Goal: Navigation & Orientation: Find specific page/section

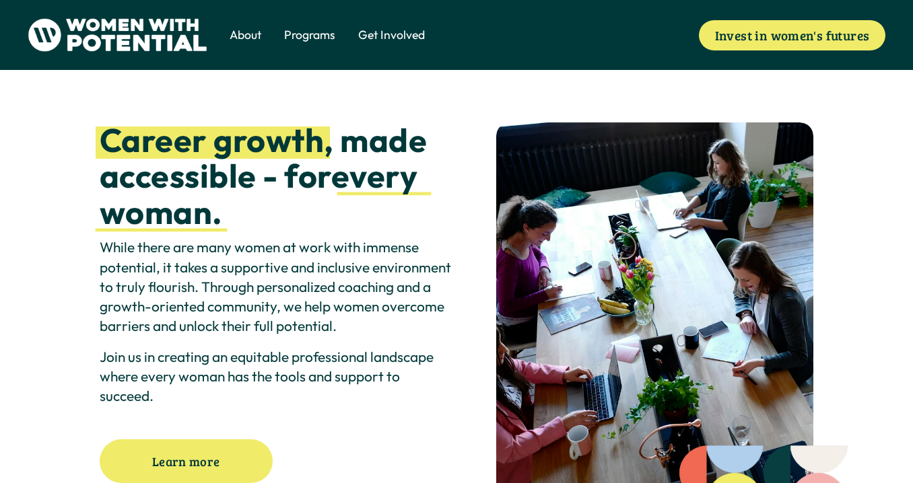
click at [0, 0] on span "Meet the Board" at bounding box center [0, 0] width 0 height 0
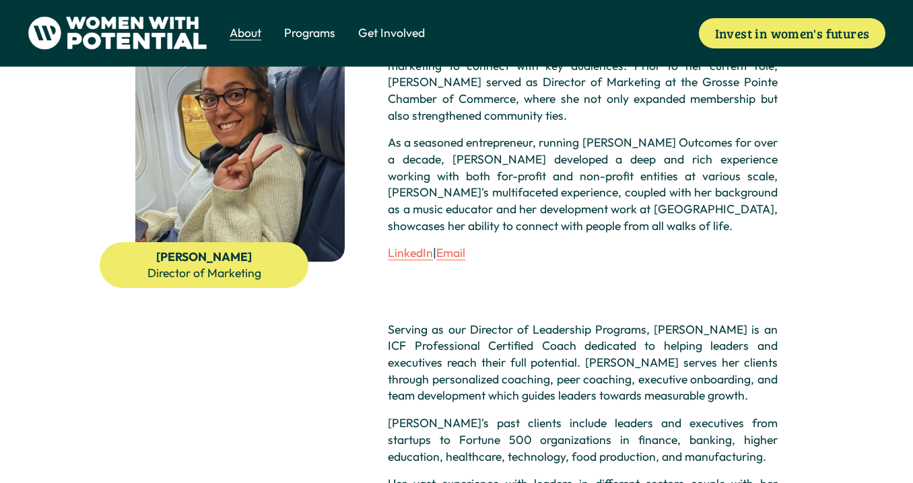
scroll to position [334, 0]
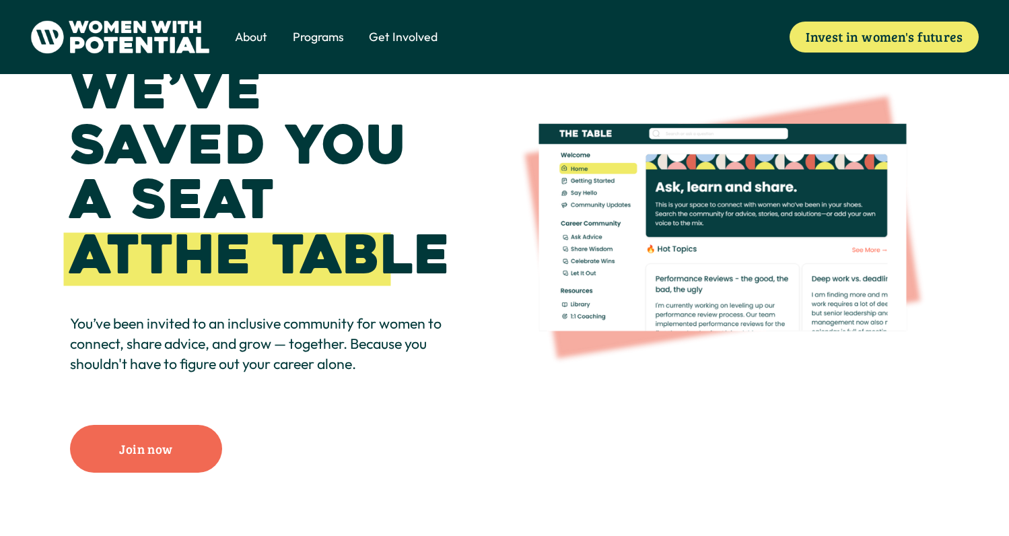
scroll to position [118, 0]
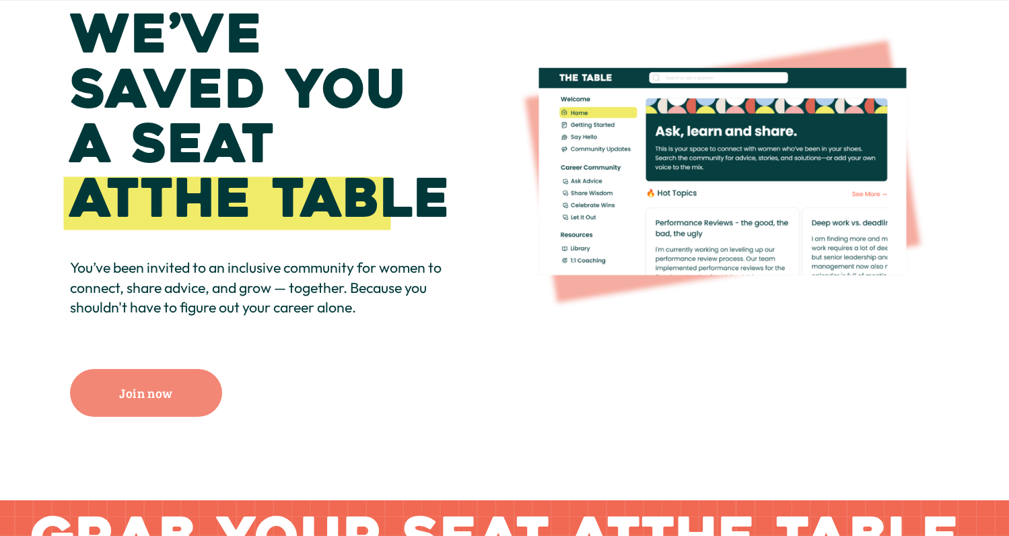
click at [160, 386] on link "Join now" at bounding box center [146, 393] width 152 height 48
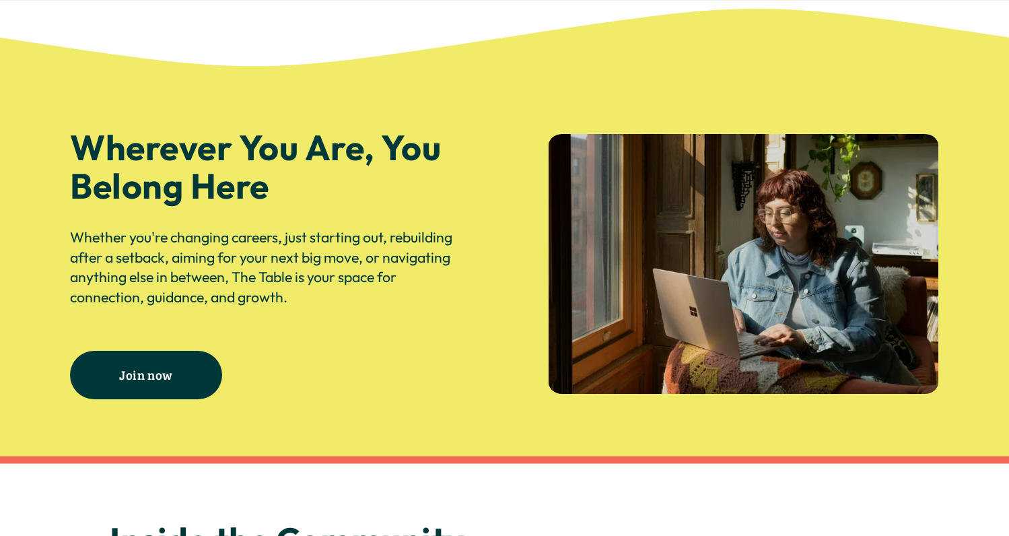
scroll to position [1966, 0]
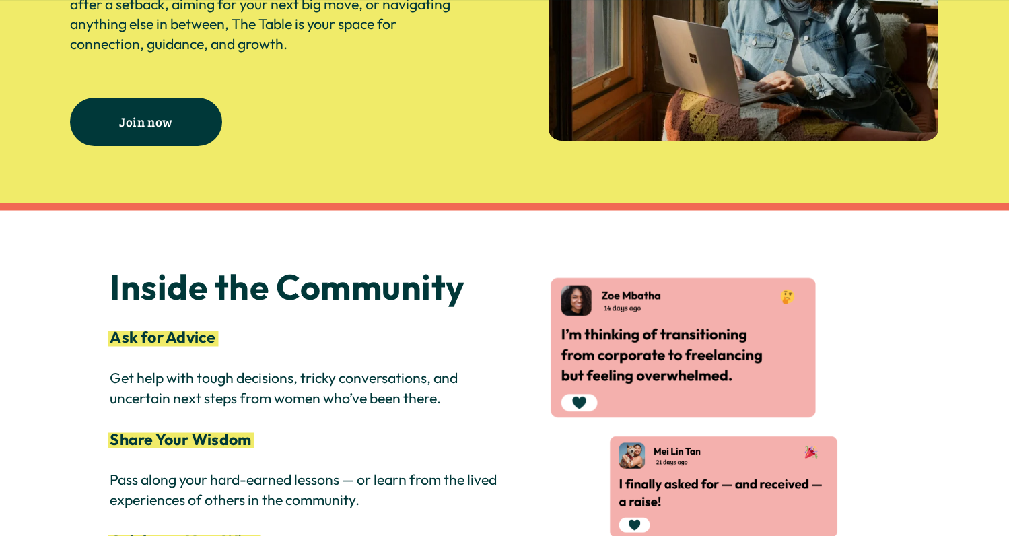
click at [197, 144] on link "Join now" at bounding box center [146, 122] width 152 height 48
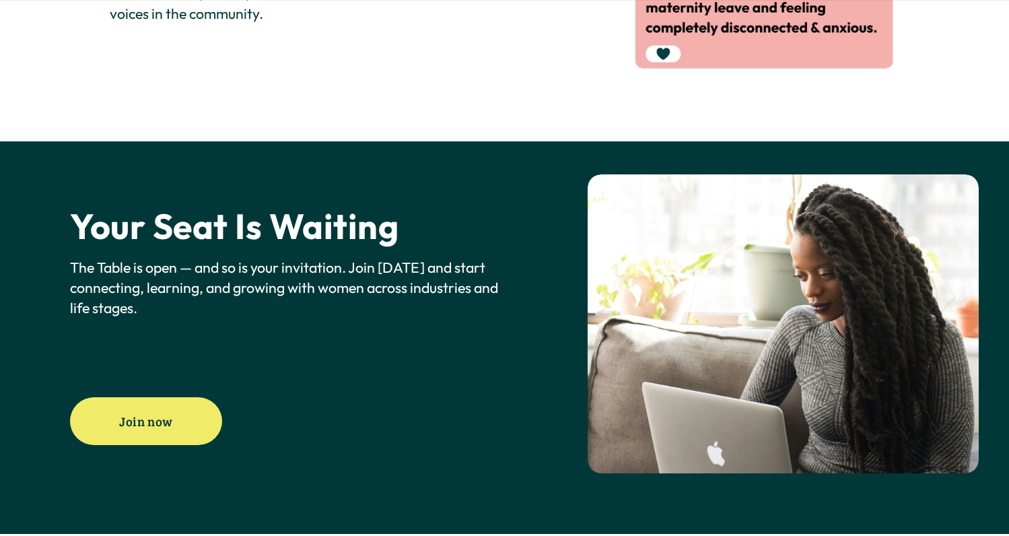
scroll to position [2919, 0]
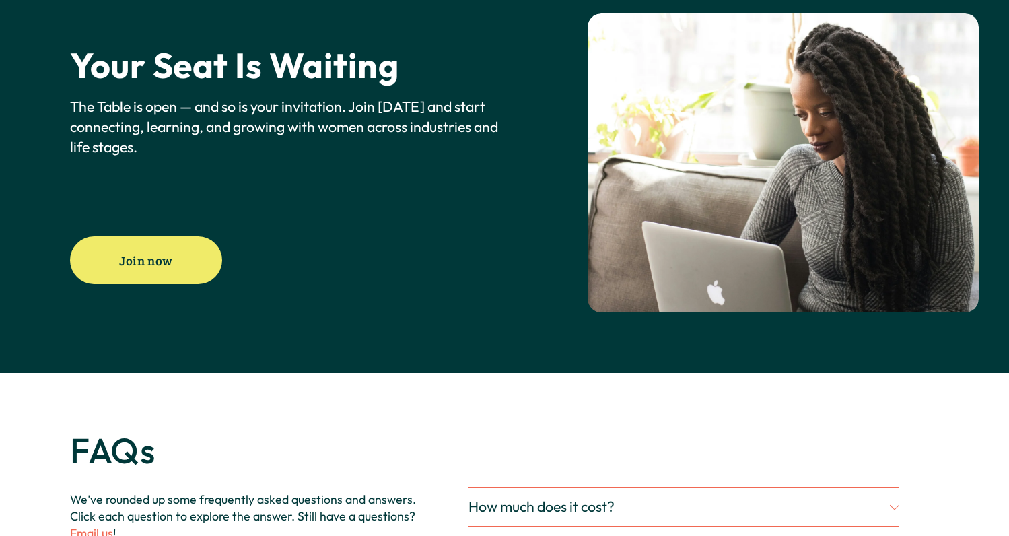
click at [185, 277] on link "Join now" at bounding box center [146, 260] width 152 height 48
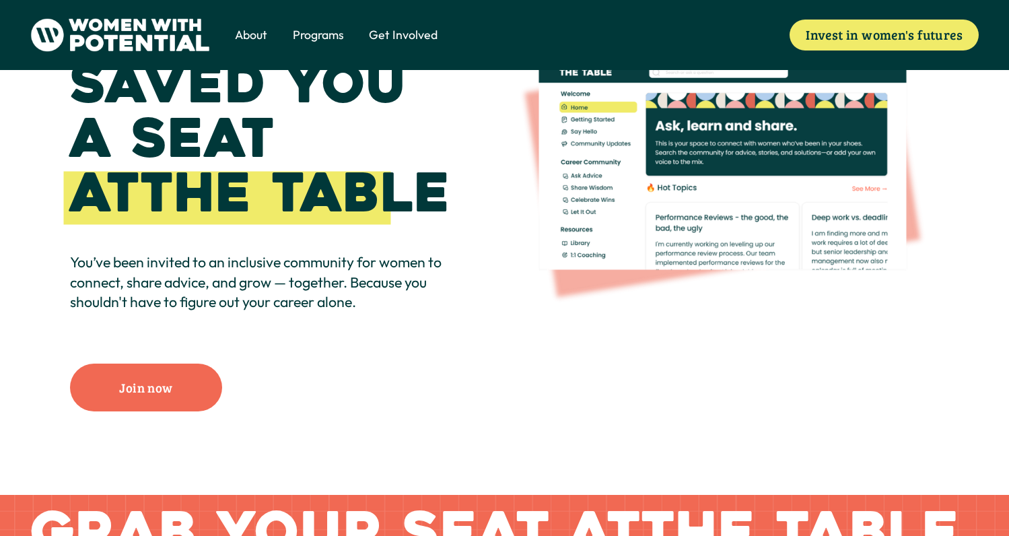
scroll to position [0, 0]
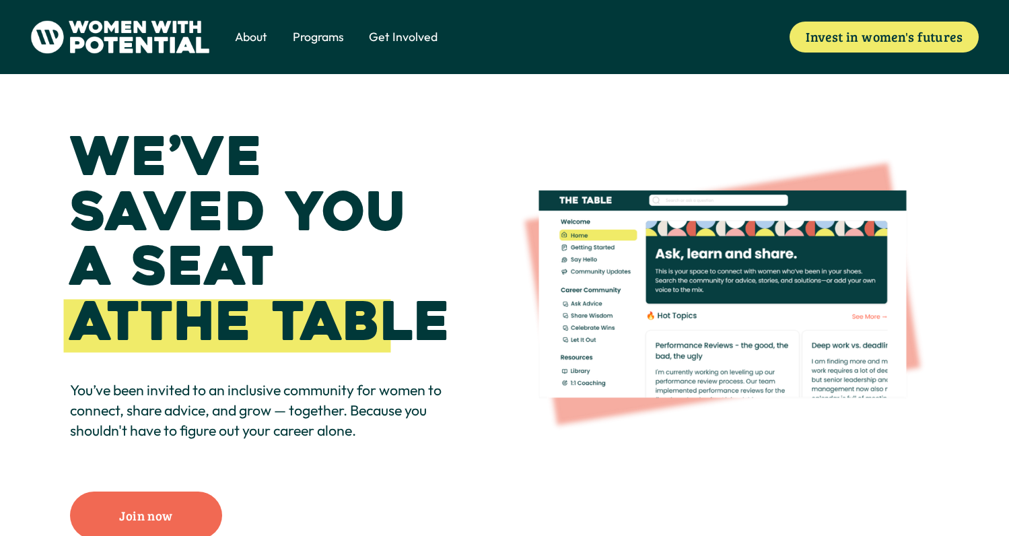
click at [0, 0] on span "Vision & Values" at bounding box center [0, 0] width 0 height 0
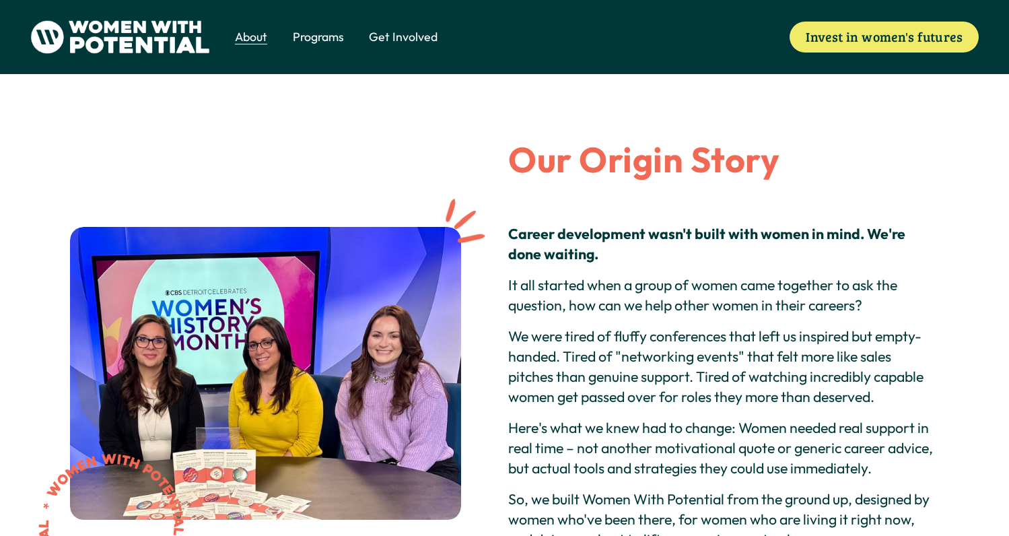
click at [135, 34] on img at bounding box center [120, 37] width 180 height 34
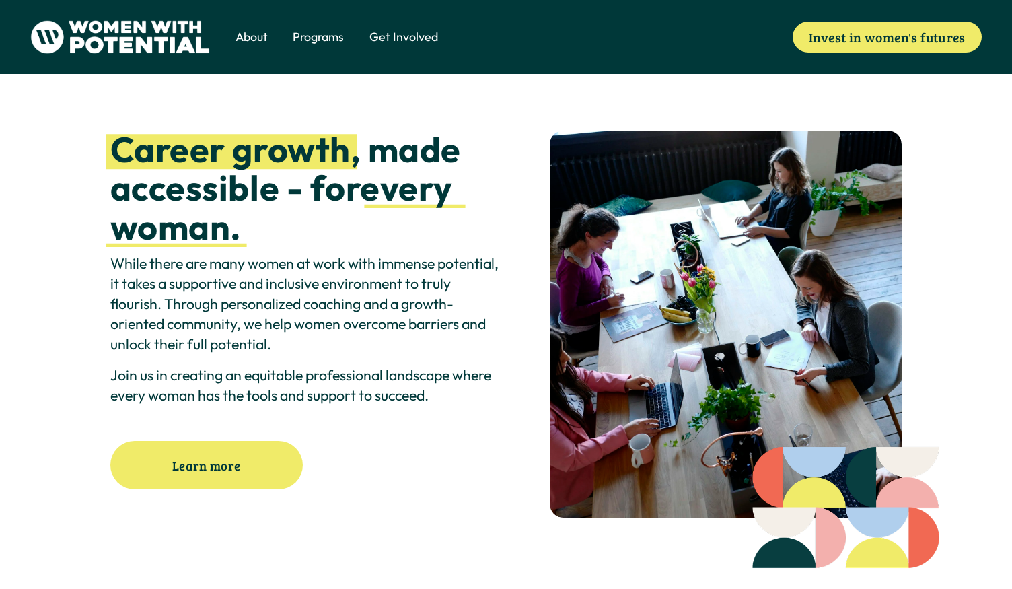
click at [0, 0] on span "Meet the Board" at bounding box center [0, 0] width 0 height 0
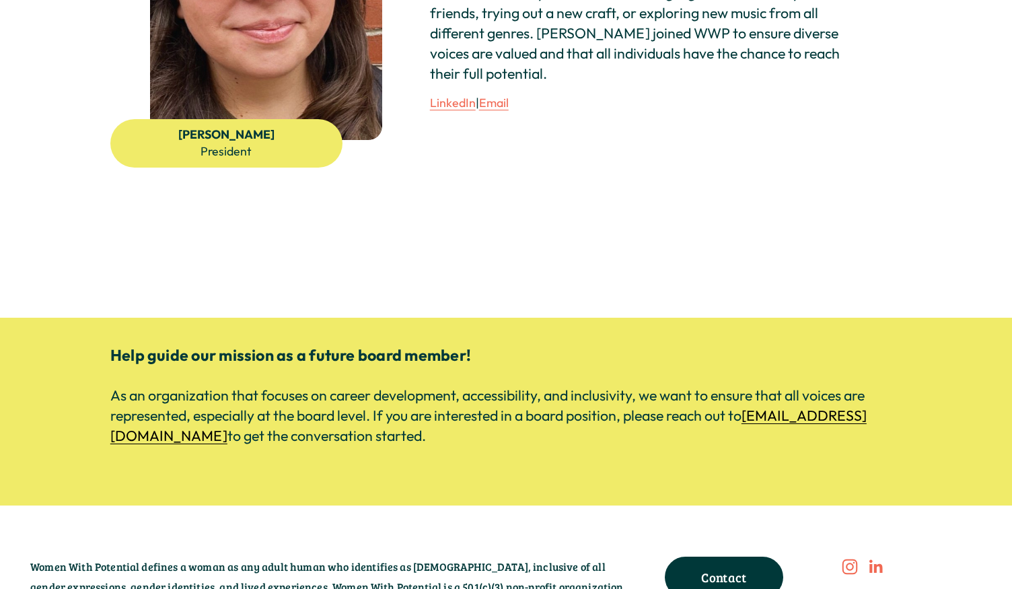
scroll to position [1590, 0]
